Goal: Transaction & Acquisition: Purchase product/service

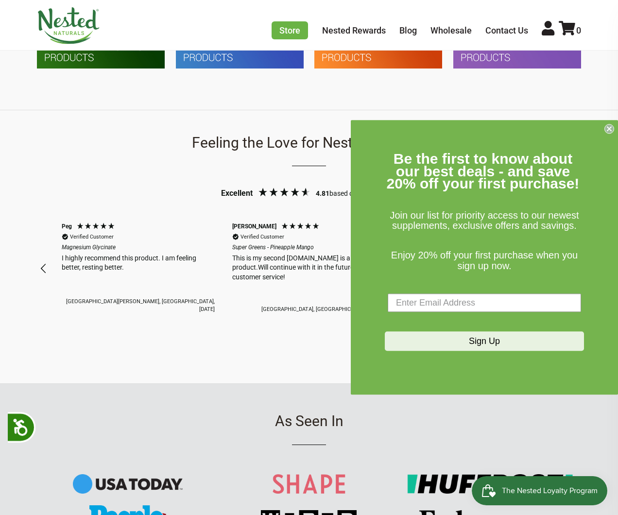
scroll to position [1078, 0]
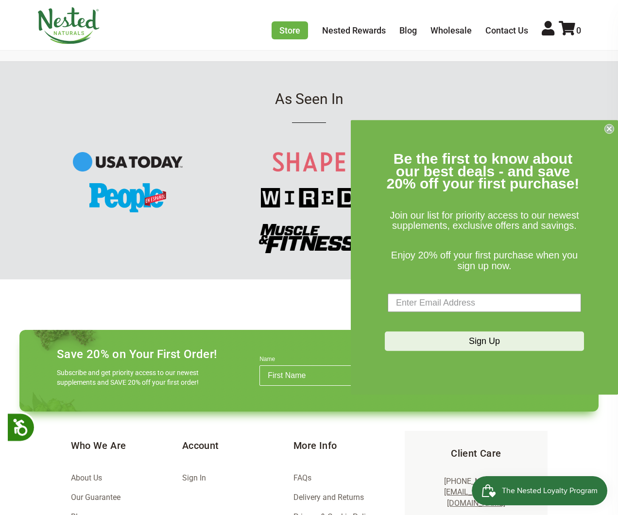
click at [611, 128] on circle "Close dialog" at bounding box center [609, 128] width 9 height 9
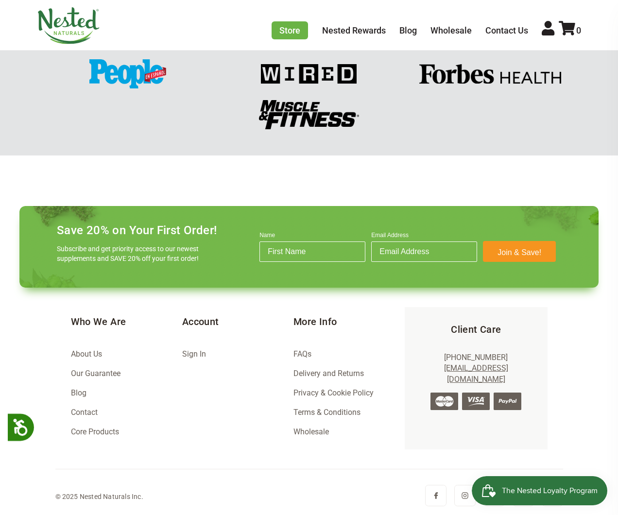
scroll to position [0, 0]
click at [339, 30] on link "Nested Rewards" at bounding box center [354, 30] width 64 height 10
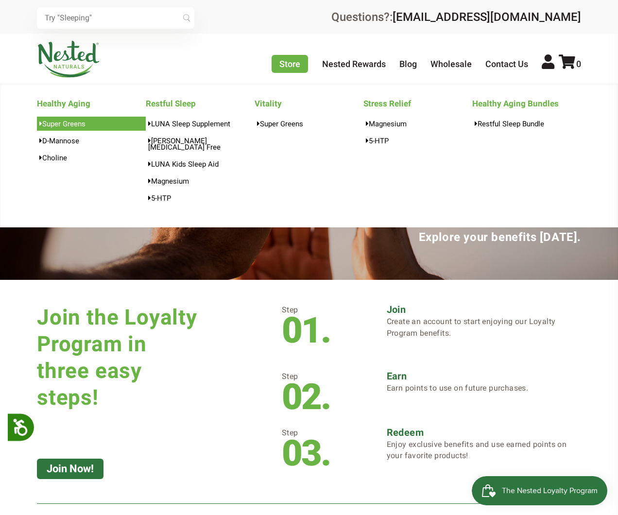
click at [87, 127] on link "Super Greens" at bounding box center [91, 124] width 109 height 14
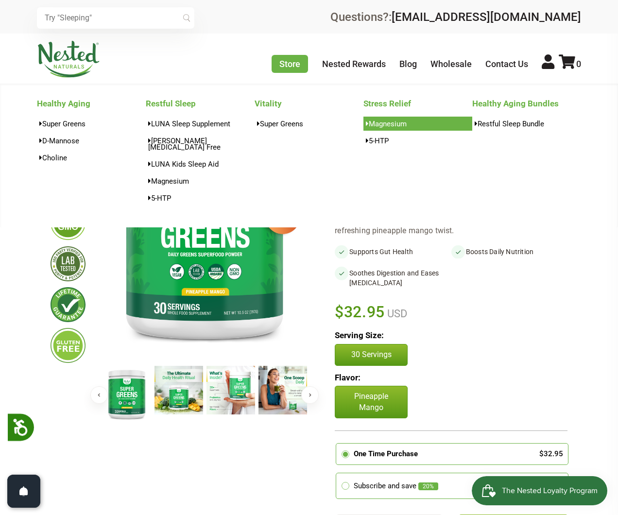
click at [422, 128] on link "Magnesium" at bounding box center [418, 124] width 109 height 14
